Goal: Information Seeking & Learning: Learn about a topic

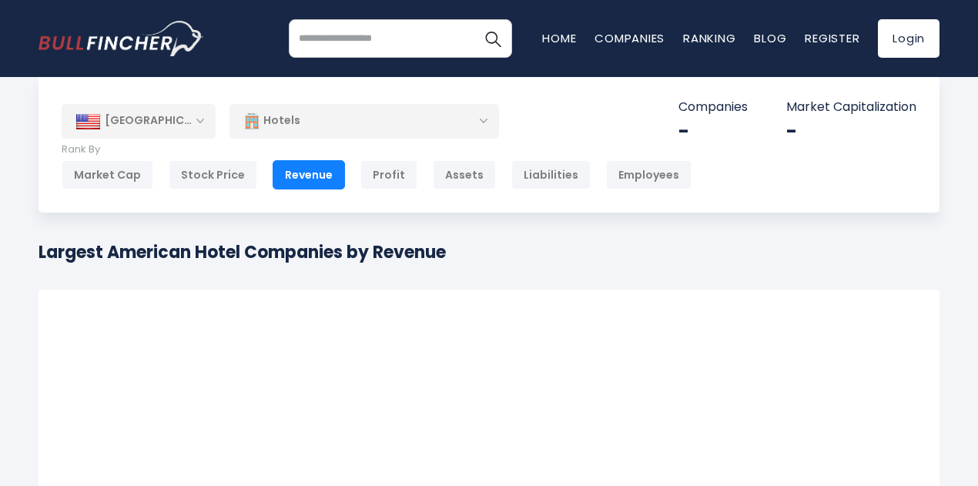
scroll to position [4, 0]
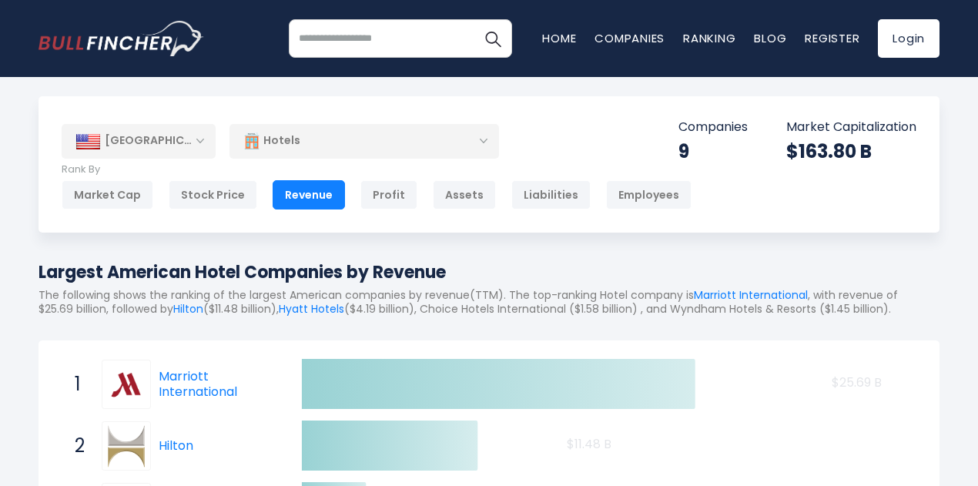
click at [159, 151] on div "[GEOGRAPHIC_DATA]" at bounding box center [139, 141] width 154 height 34
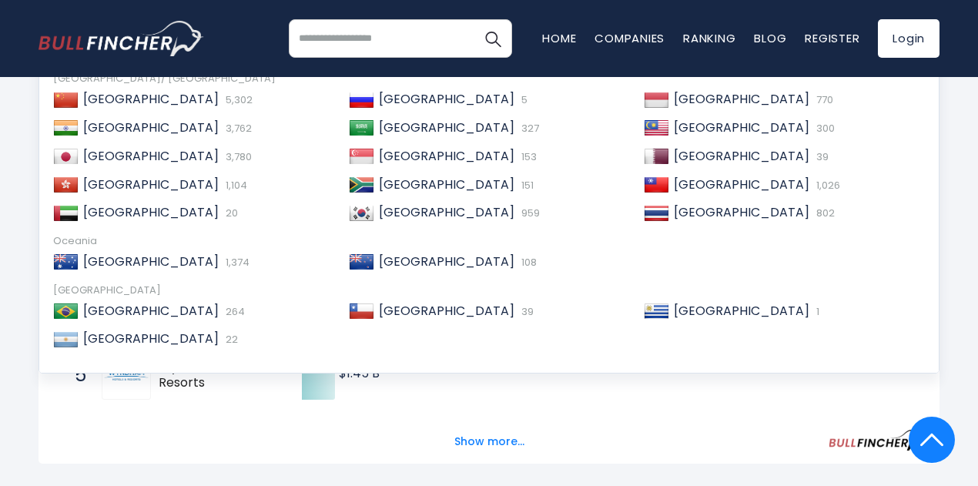
scroll to position [292, 0]
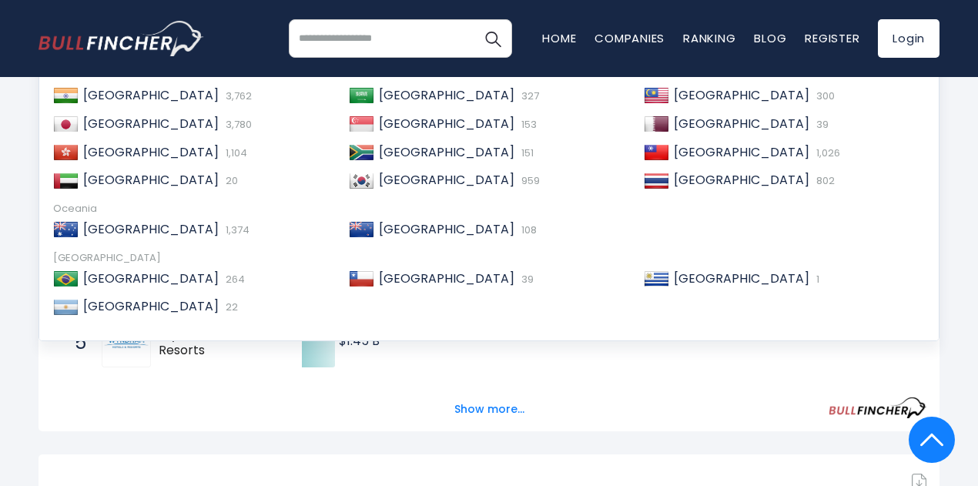
click at [286, 236] on div "Australia 1,374" at bounding box center [204, 230] width 251 height 16
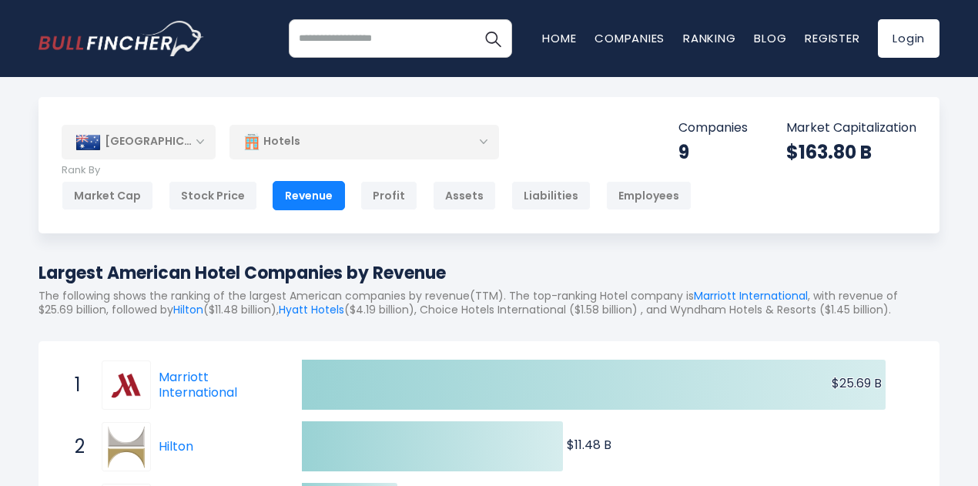
scroll to position [0, 0]
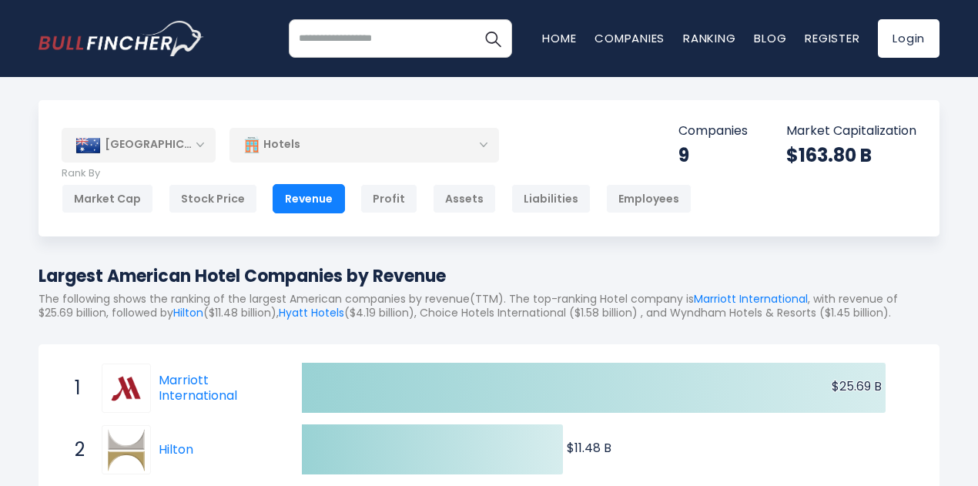
click at [132, 213] on div "Australia Entire World 30,373 North America United States 3,966 Canada" at bounding box center [488, 168] width 901 height 136
click at [99, 195] on div "Market Cap" at bounding box center [108, 198] width 92 height 29
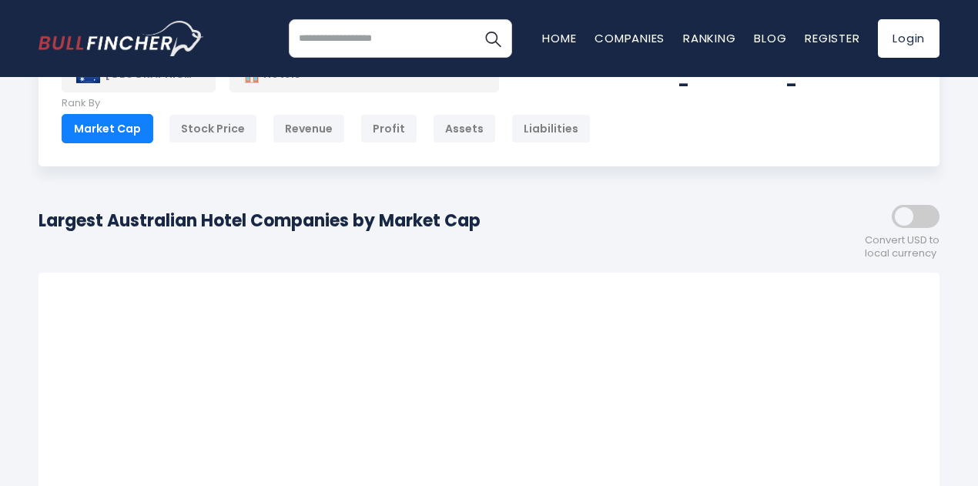
scroll to position [69, 0]
click at [289, 121] on div "Revenue" at bounding box center [308, 129] width 72 height 29
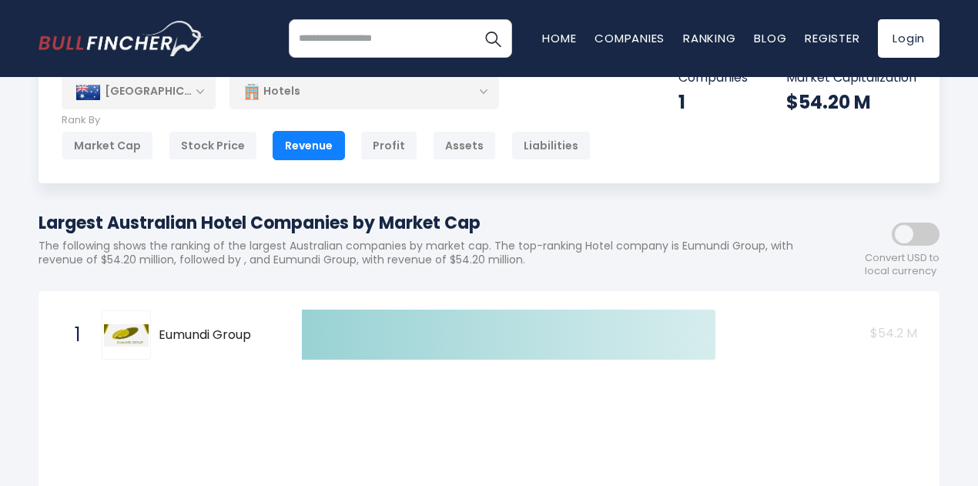
scroll to position [55, 0]
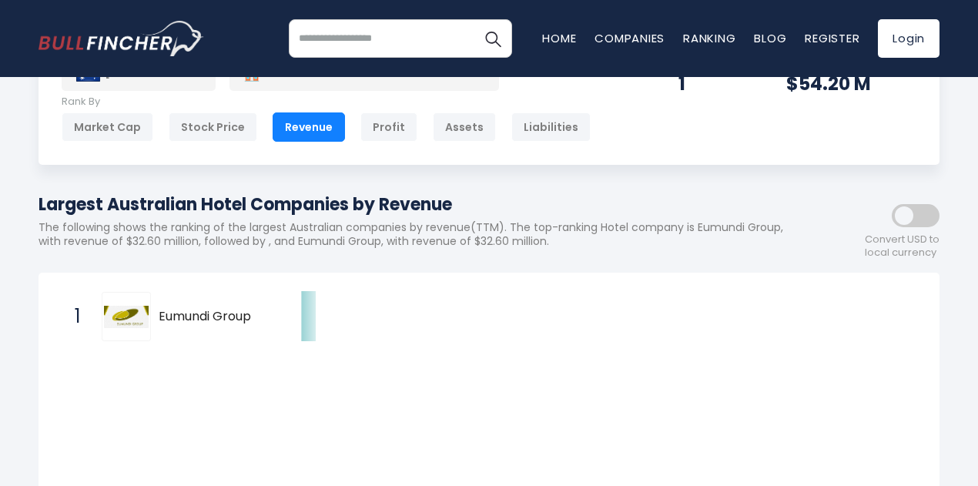
scroll to position [71, 0]
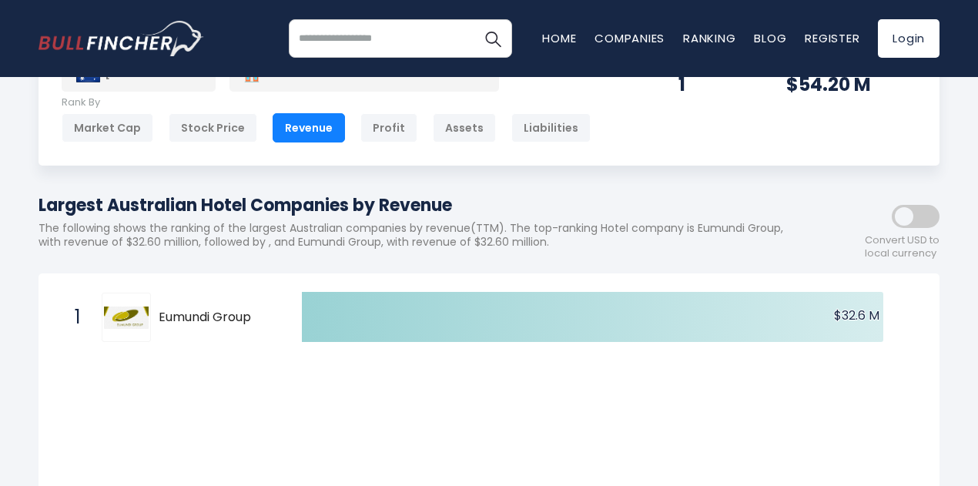
click at [360, 135] on div "Profit" at bounding box center [388, 127] width 57 height 29
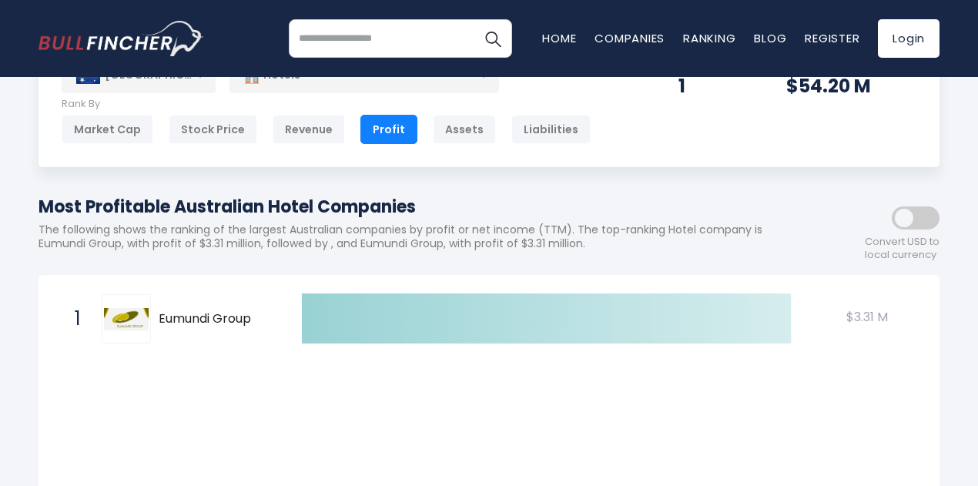
scroll to position [70, 0]
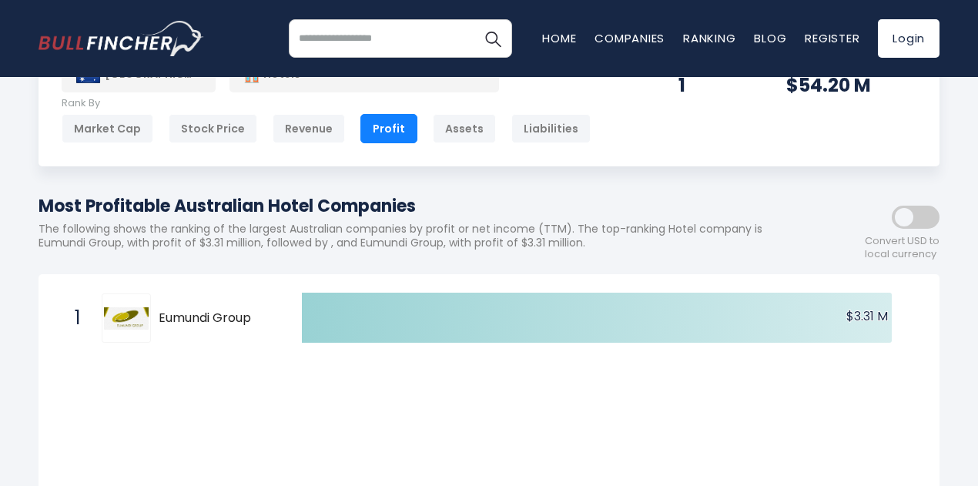
click at [87, 129] on div "Market Cap" at bounding box center [108, 128] width 92 height 29
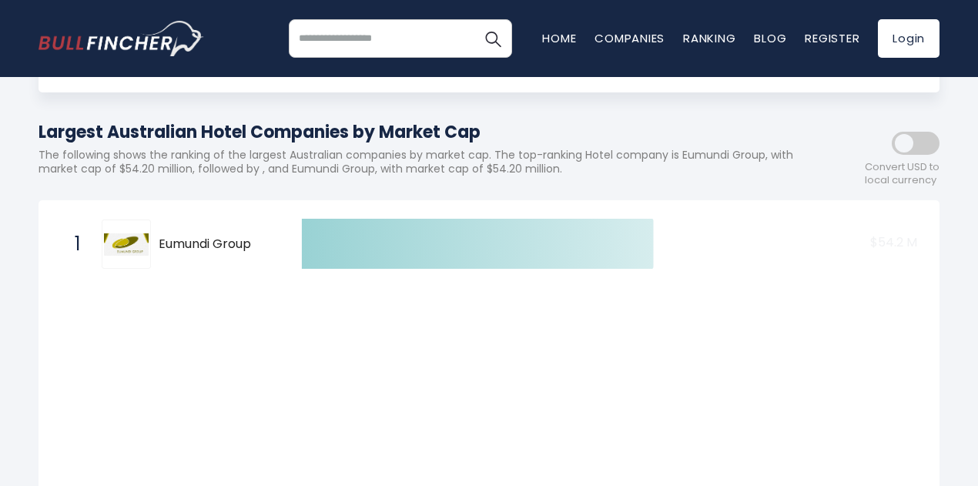
scroll to position [145, 0]
